Goal: Information Seeking & Learning: Learn about a topic

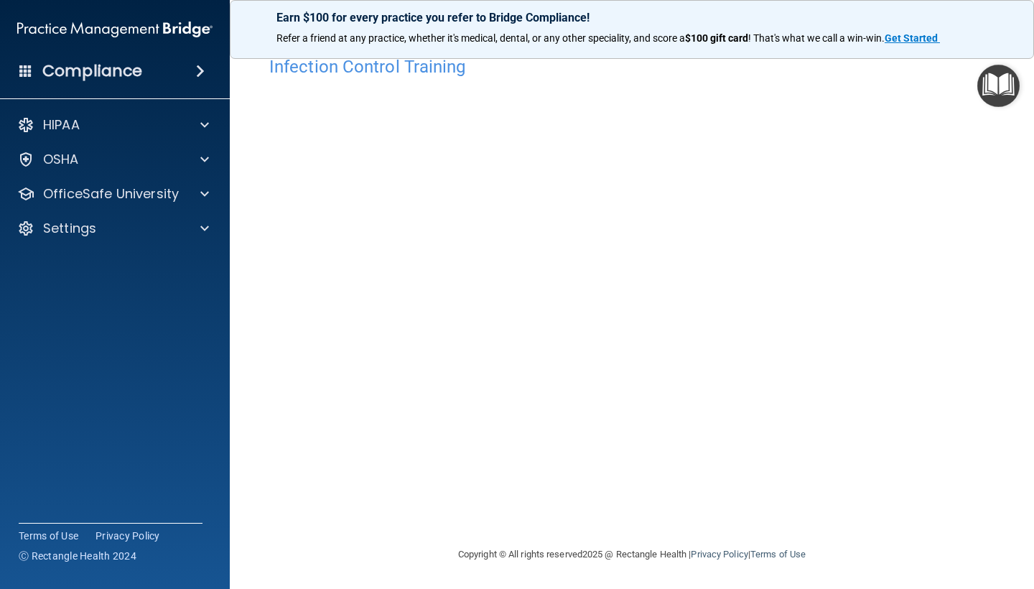
scroll to position [25, 0]
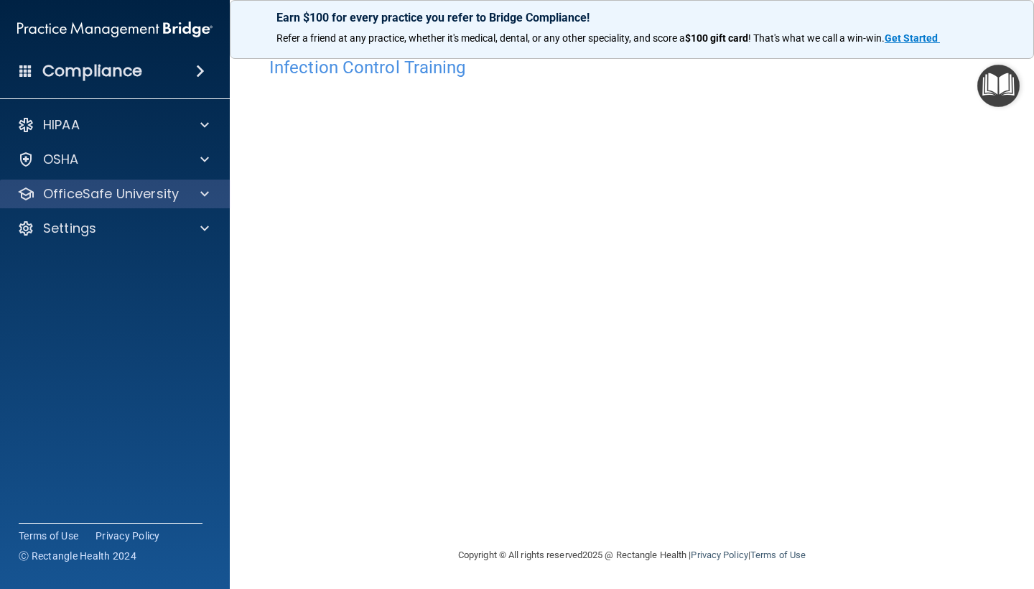
click at [151, 195] on p "OfficeSafe University" at bounding box center [111, 193] width 136 height 17
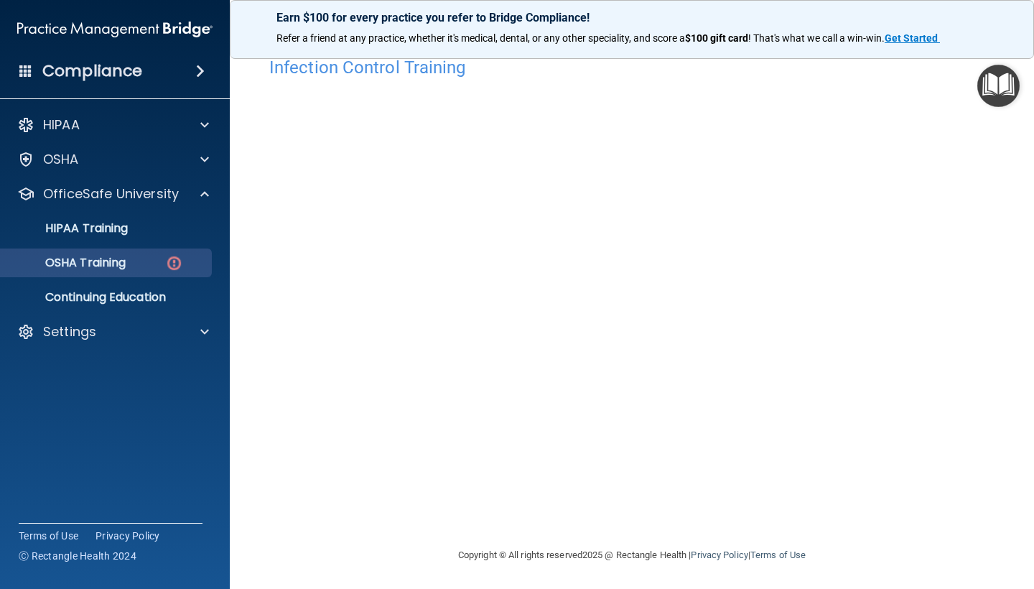
click at [152, 270] on link "OSHA Training" at bounding box center [99, 263] width 226 height 29
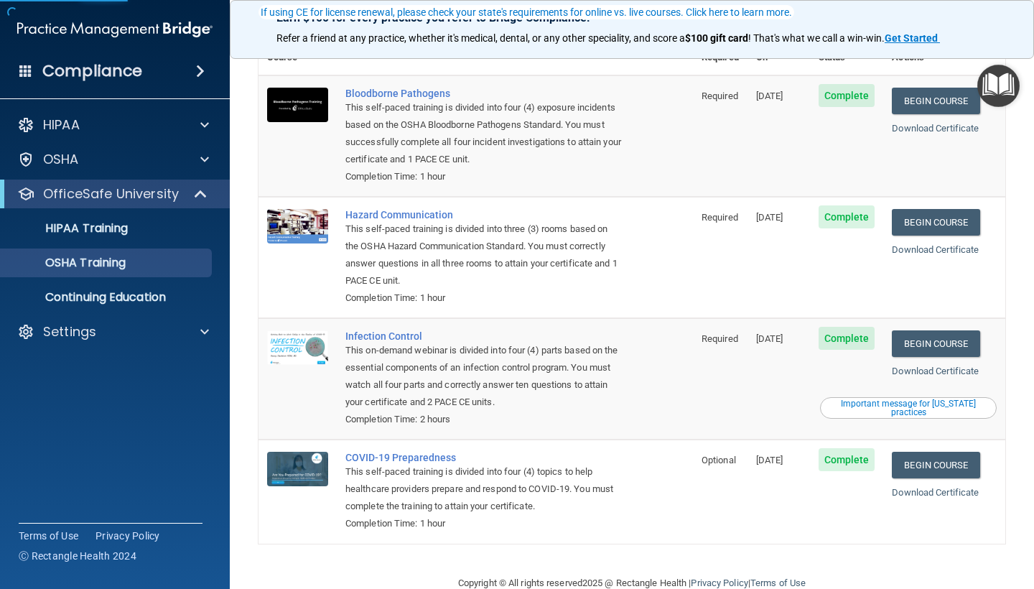
scroll to position [140, 0]
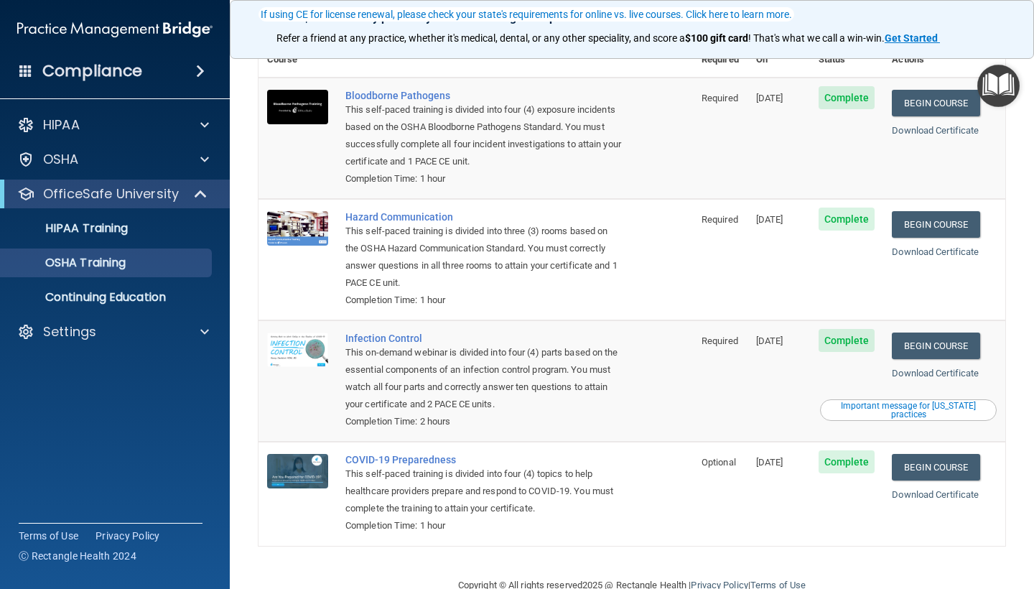
click at [910, 402] on div "Important message for [US_STATE] practices" at bounding box center [908, 410] width 172 height 17
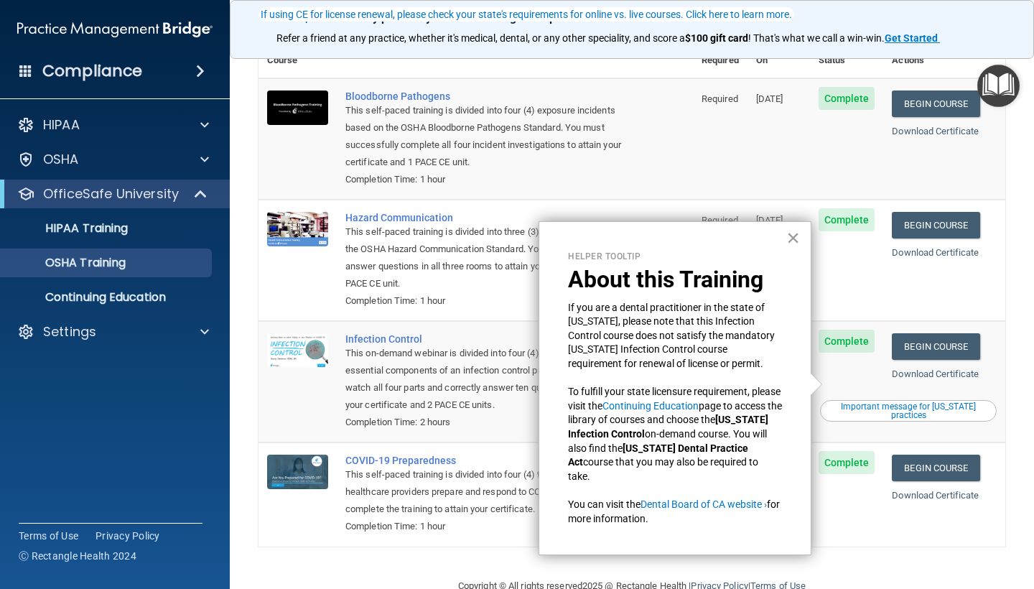
click at [793, 248] on button "×" at bounding box center [794, 237] width 14 height 23
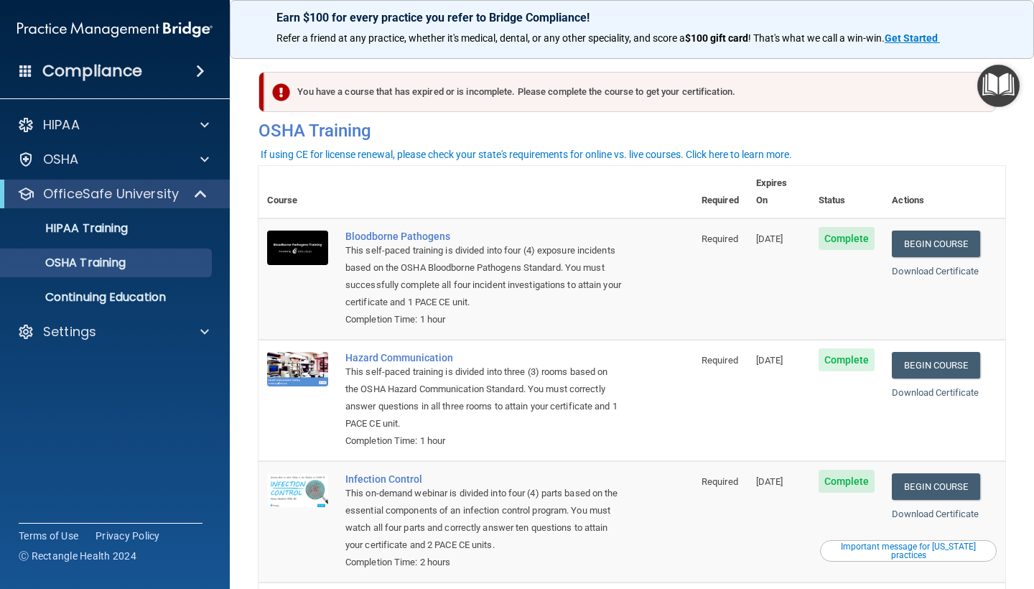
scroll to position [0, 0]
click at [356, 126] on h4 "OSHA Training" at bounding box center [632, 131] width 747 height 20
click at [282, 118] on div "You have a course that has expired or is incomplete. Please complete the course…" at bounding box center [632, 110] width 769 height 77
click at [279, 96] on img at bounding box center [281, 92] width 18 height 18
click at [210, 252] on link "OSHA Training" at bounding box center [99, 263] width 226 height 29
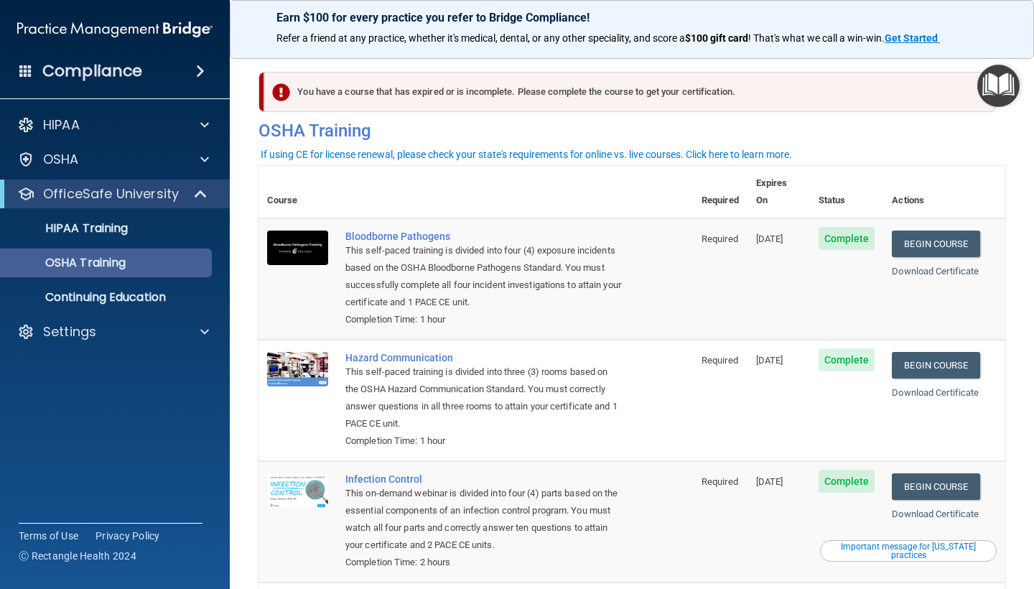
click at [186, 261] on div "OSHA Training" at bounding box center [107, 263] width 196 height 14
click at [142, 264] on div "OSHA Training" at bounding box center [107, 263] width 196 height 14
click at [193, 199] on div at bounding box center [201, 193] width 35 height 17
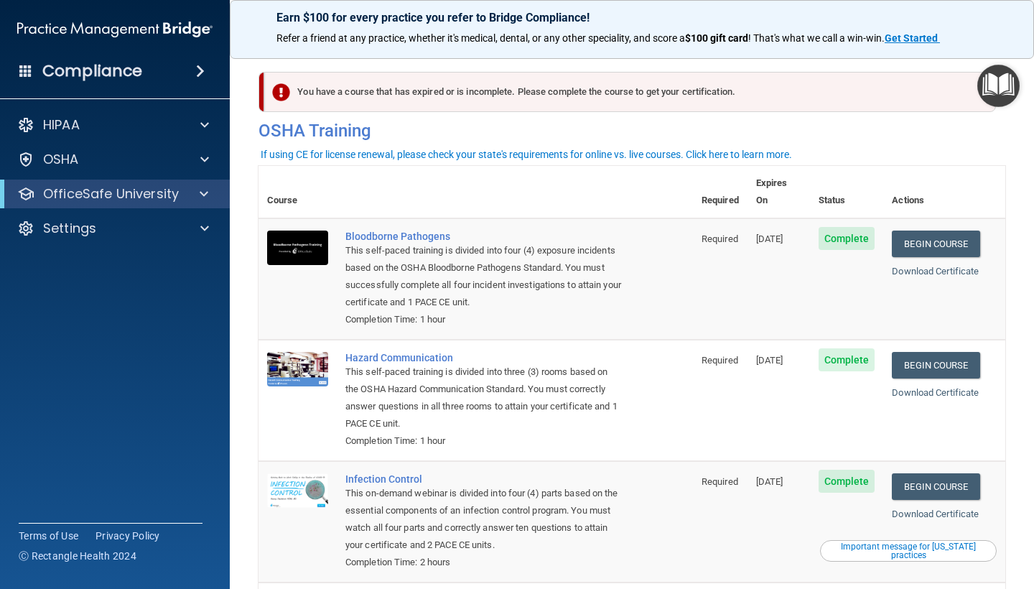
click at [197, 195] on div at bounding box center [201, 193] width 35 height 17
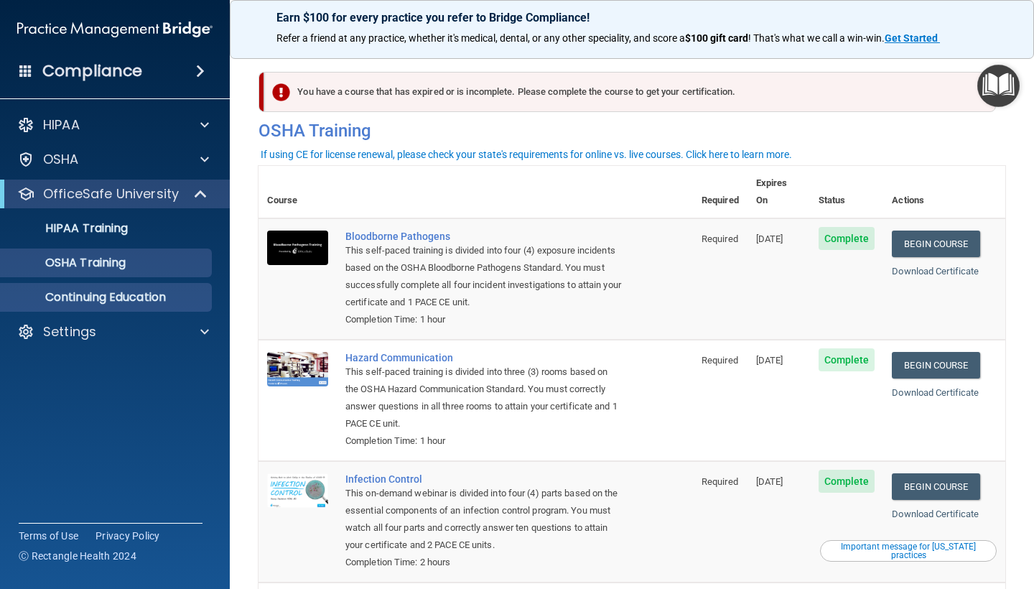
click at [142, 295] on p "Continuing Education" at bounding box center [107, 297] width 196 height 14
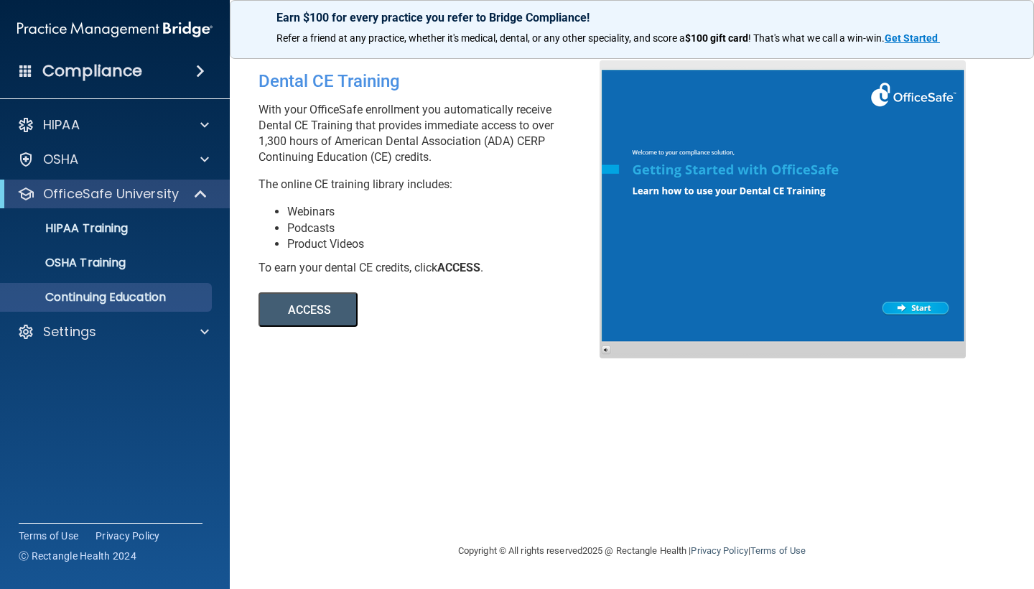
click at [338, 307] on button "ACCESS" at bounding box center [308, 309] width 99 height 34
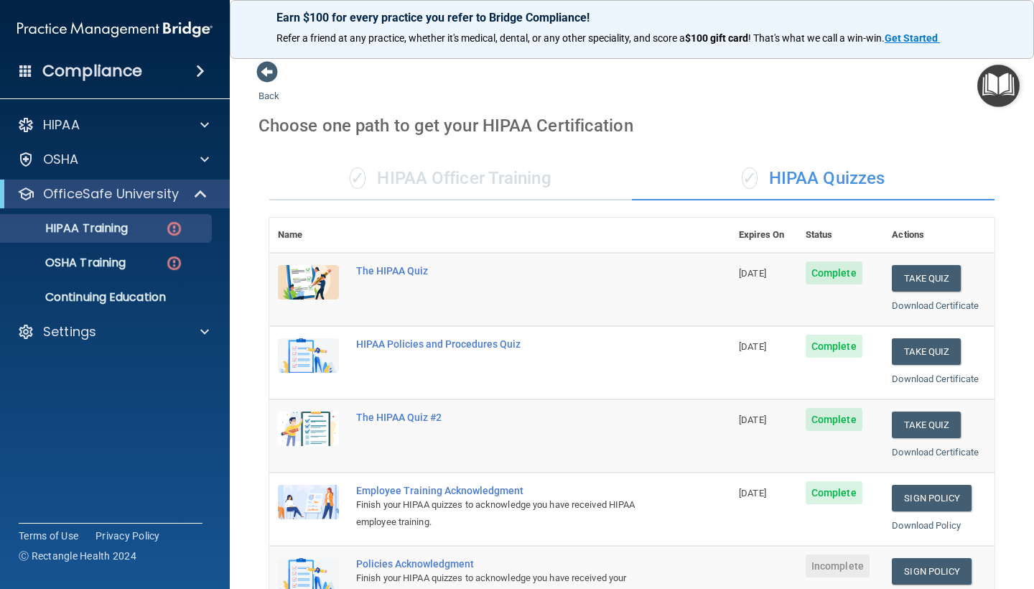
scroll to position [172, 0]
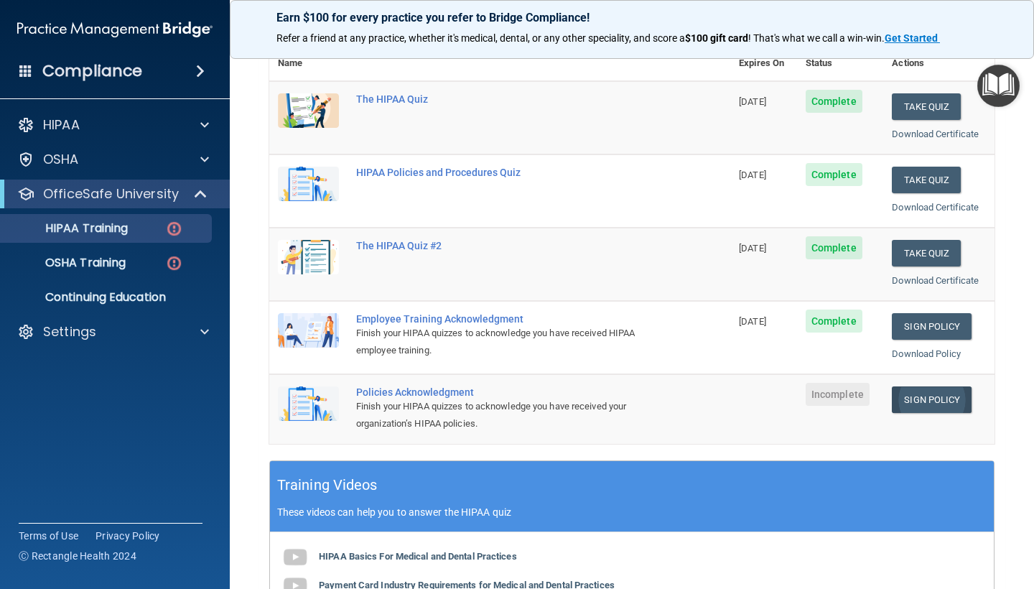
click at [934, 389] on link "Sign Policy" at bounding box center [932, 399] width 80 height 27
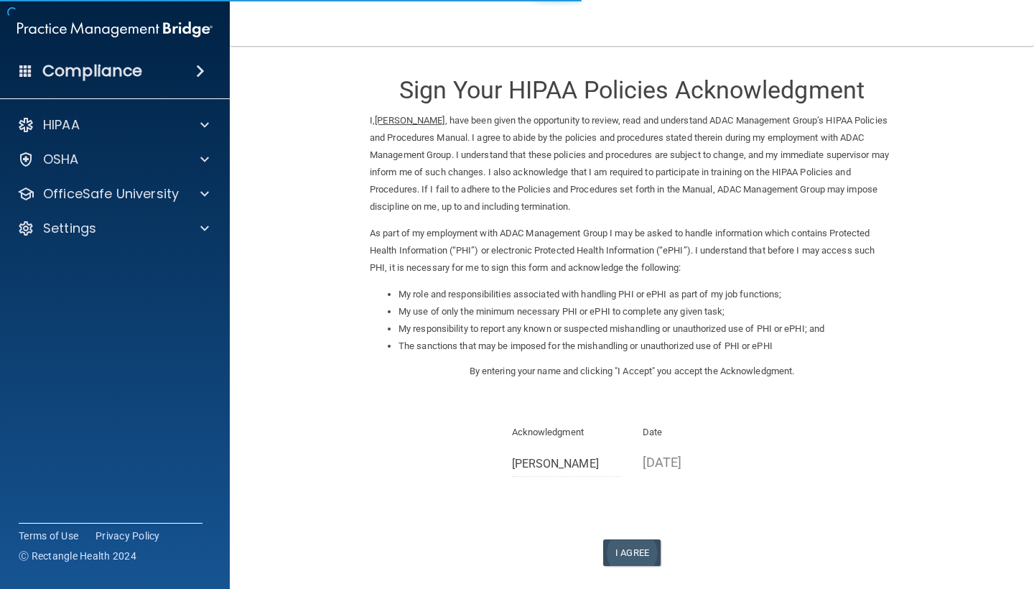
click at [626, 539] on button "I Agree" at bounding box center [631, 552] width 57 height 27
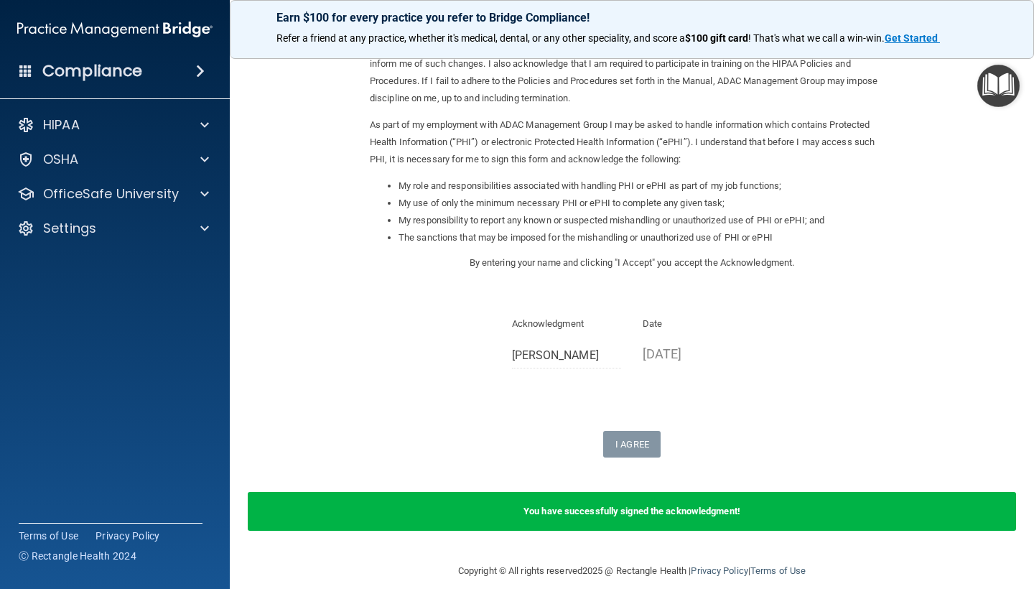
scroll to position [108, 0]
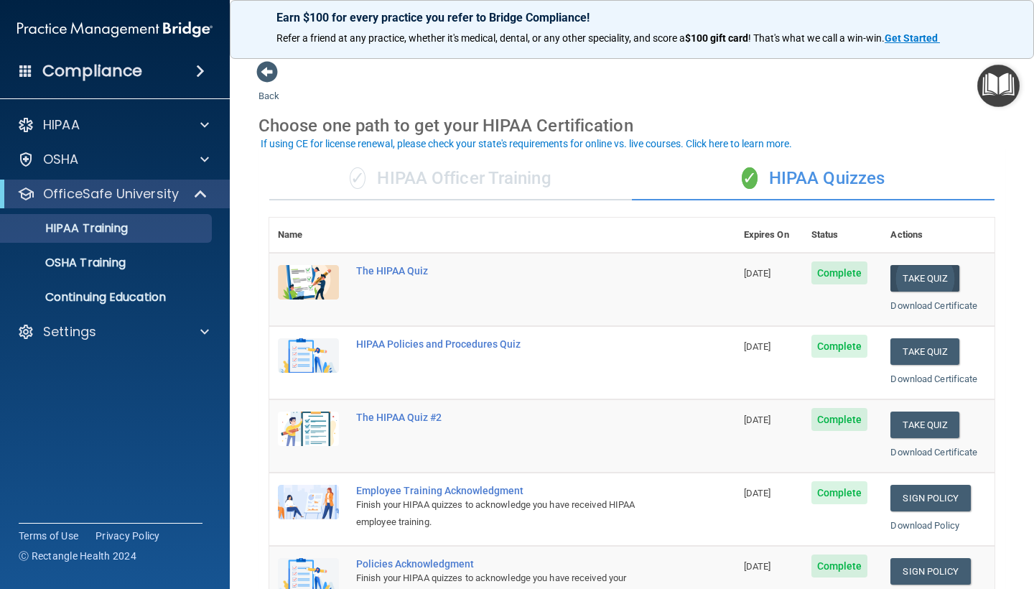
scroll to position [47, 0]
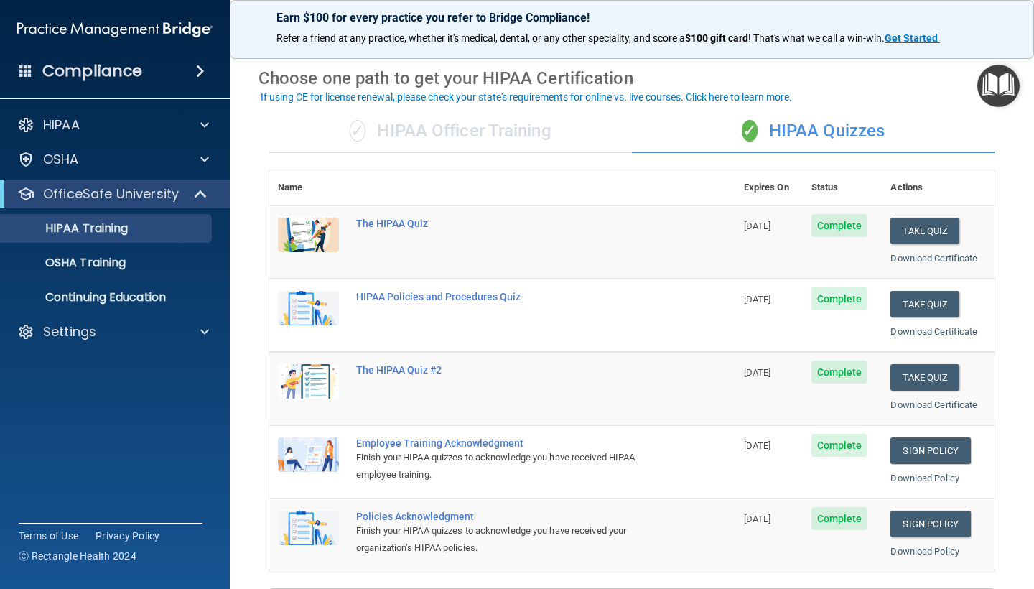
click at [497, 142] on div "✓ HIPAA Officer Training" at bounding box center [450, 131] width 363 height 43
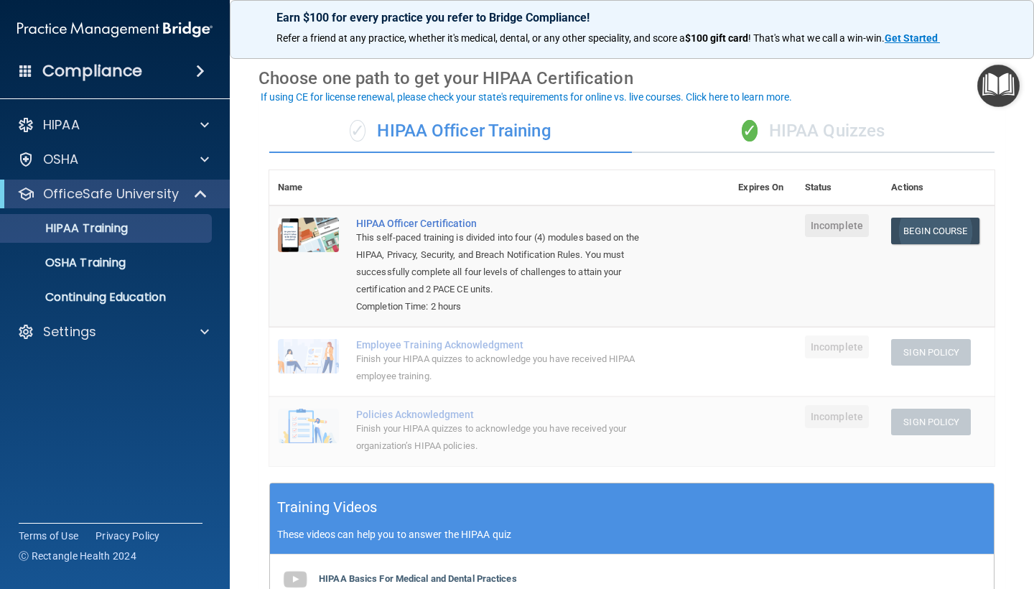
click at [922, 229] on link "Begin Course" at bounding box center [935, 231] width 88 height 27
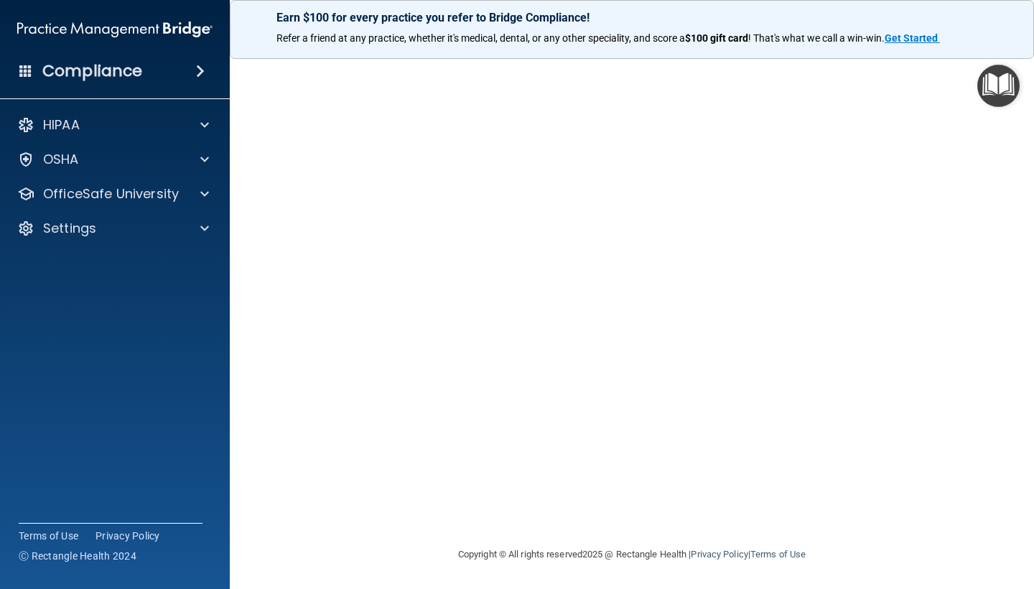
scroll to position [50, 0]
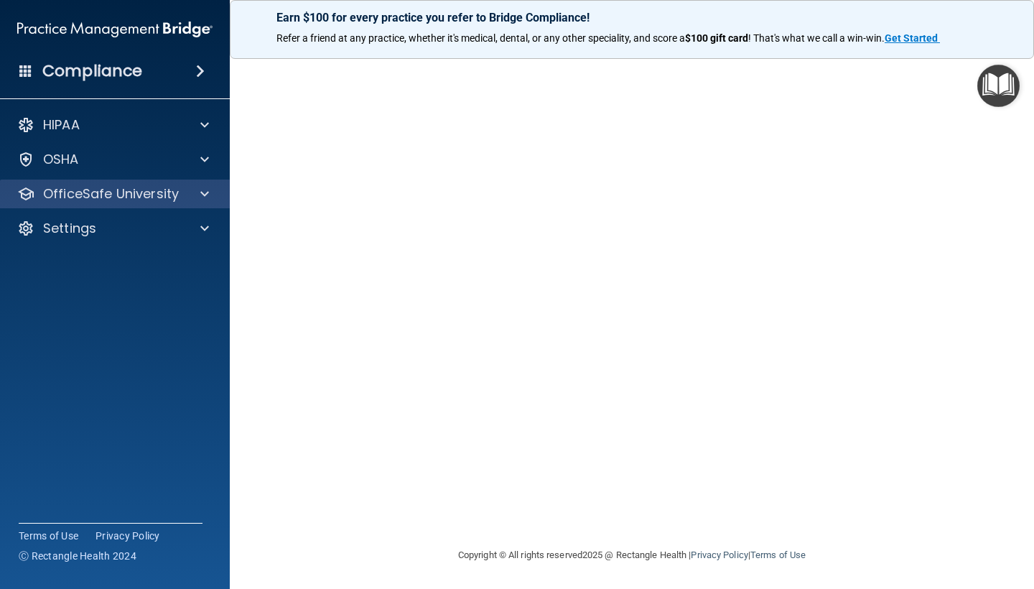
click at [204, 198] on span at bounding box center [204, 193] width 9 height 17
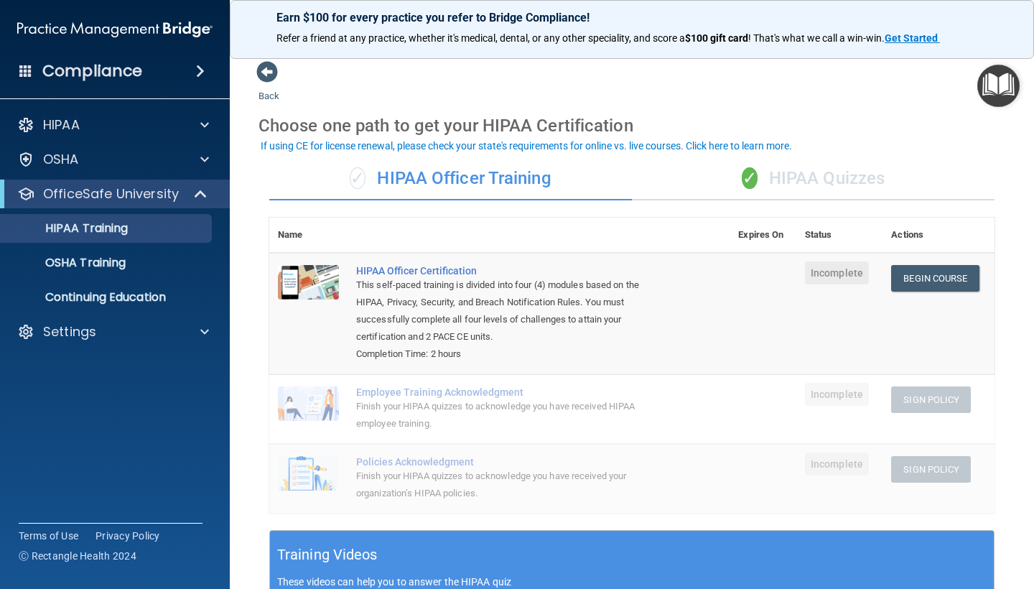
click at [754, 196] on div "✓ HIPAA Quizzes" at bounding box center [813, 178] width 363 height 43
